Goal: Check status: Check status

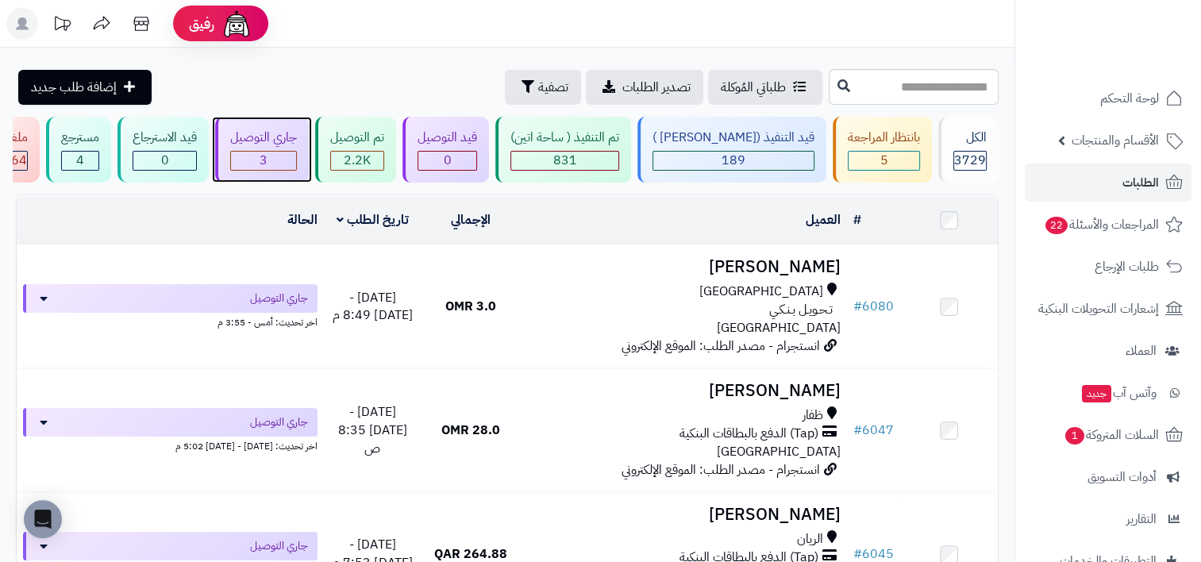
click at [268, 160] on span "3" at bounding box center [264, 160] width 8 height 19
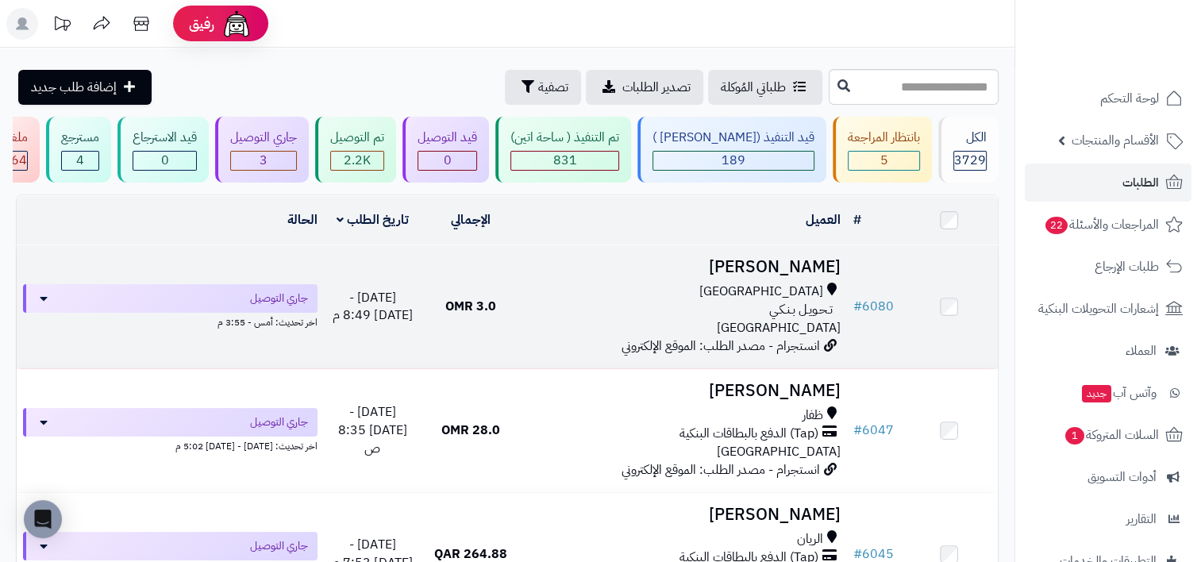
scroll to position [79, 0]
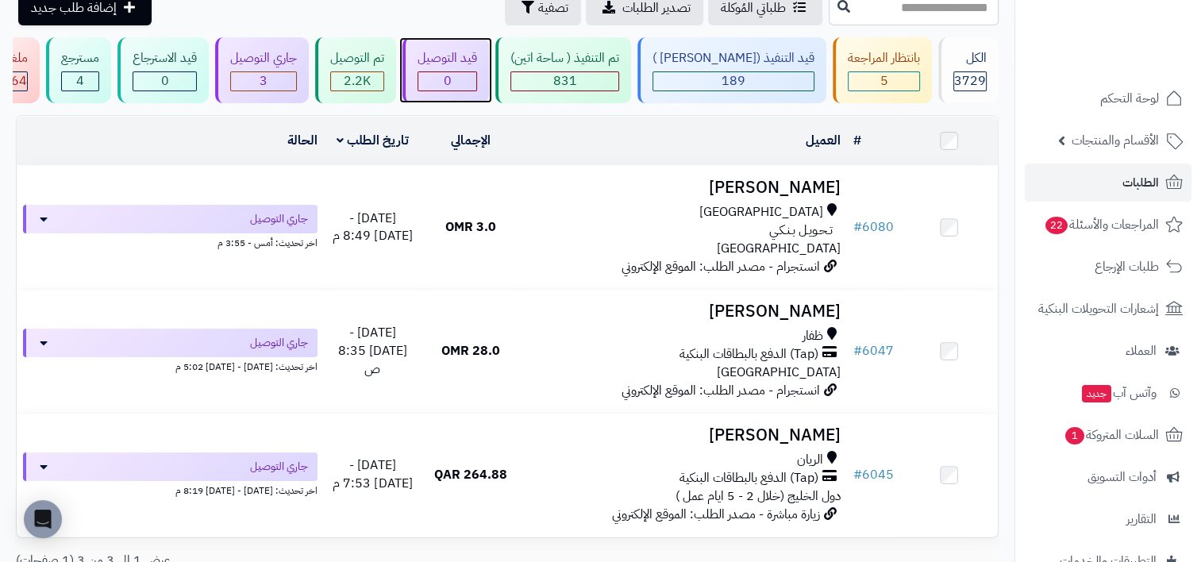
click at [452, 76] on span "0" at bounding box center [448, 80] width 8 height 19
